Goal: Information Seeking & Learning: Learn about a topic

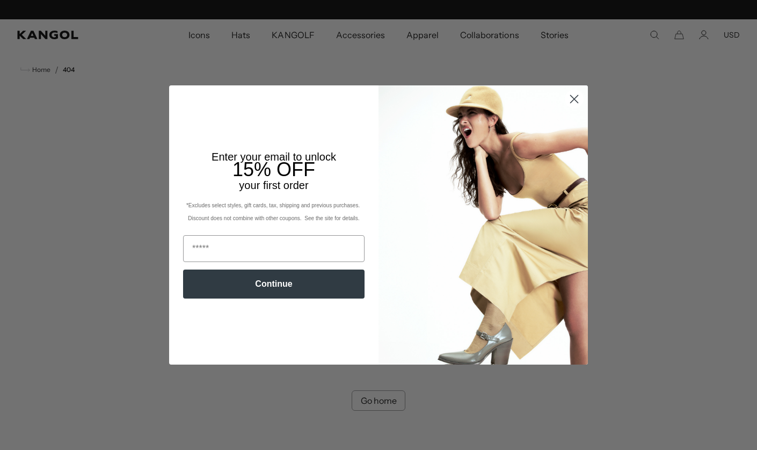
scroll to position [0, 221]
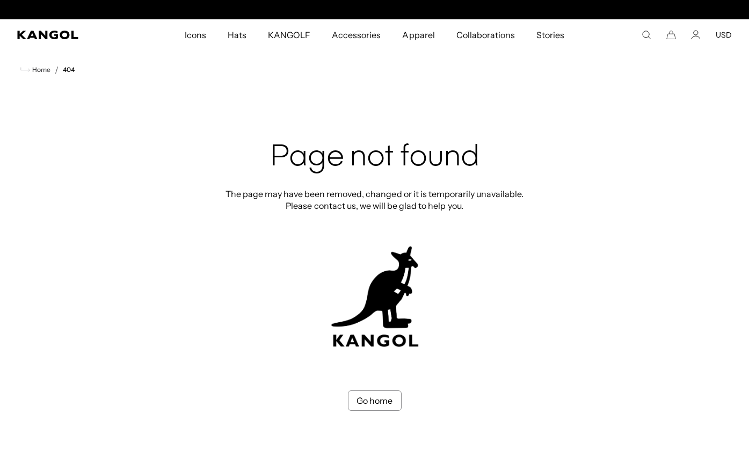
scroll to position [0, 221]
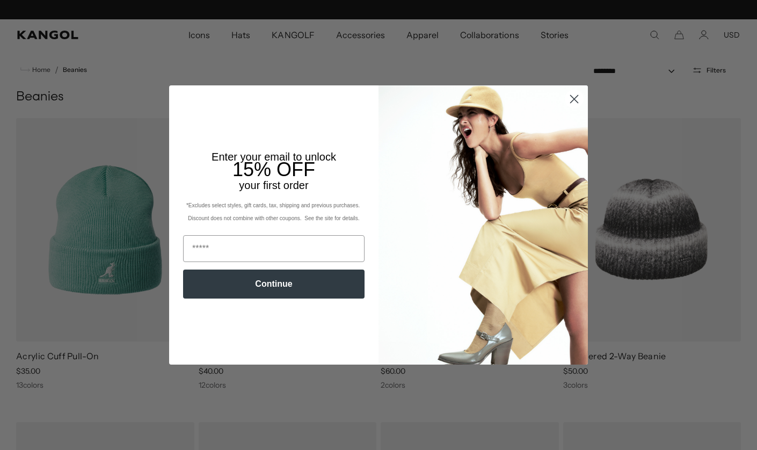
scroll to position [0, 221]
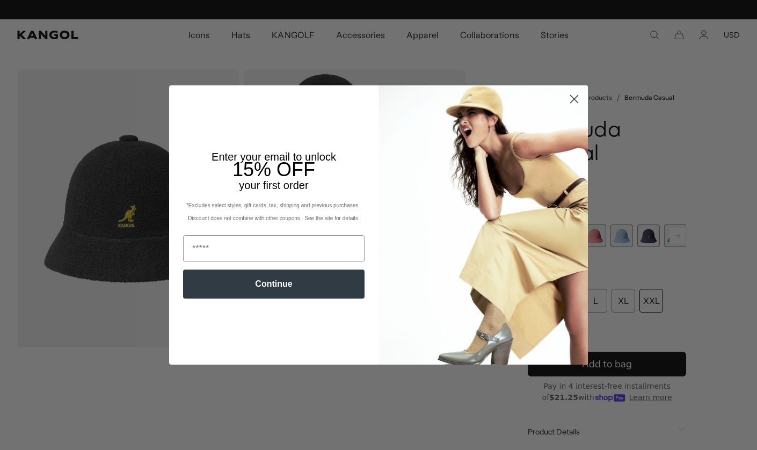
scroll to position [0, 221]
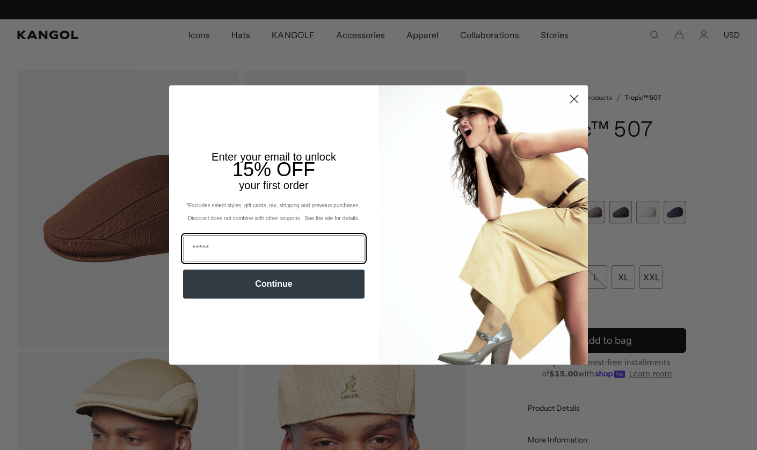
scroll to position [0, 221]
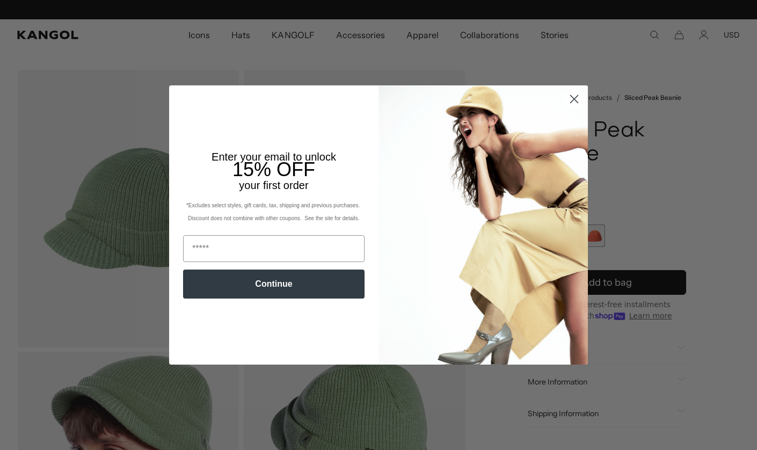
scroll to position [0, 221]
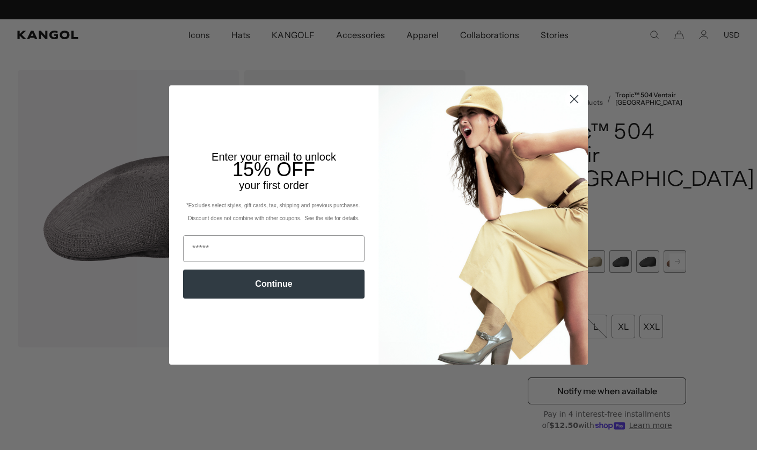
scroll to position [0, 221]
